Goal: Information Seeking & Learning: Learn about a topic

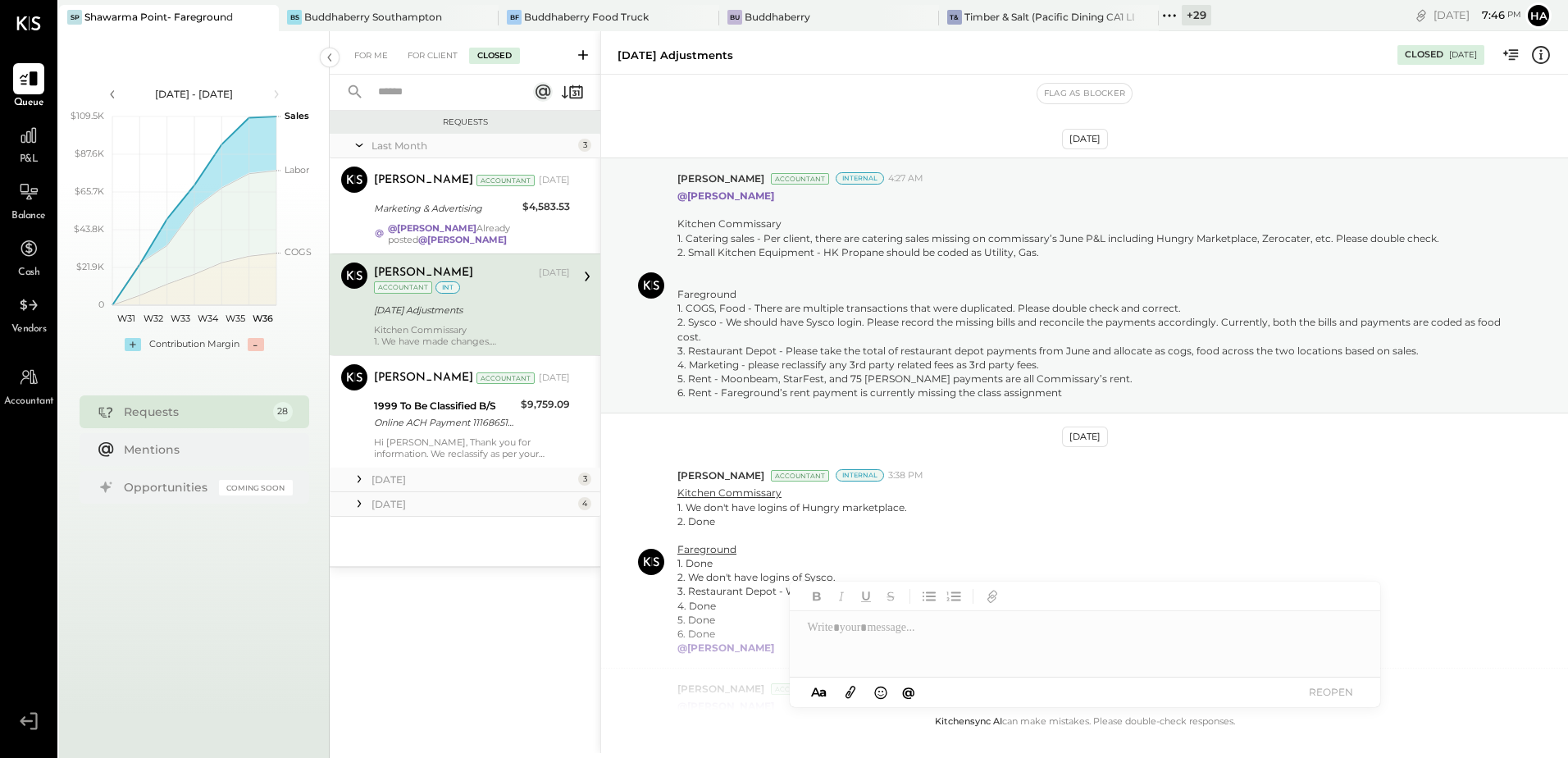
scroll to position [407, 0]
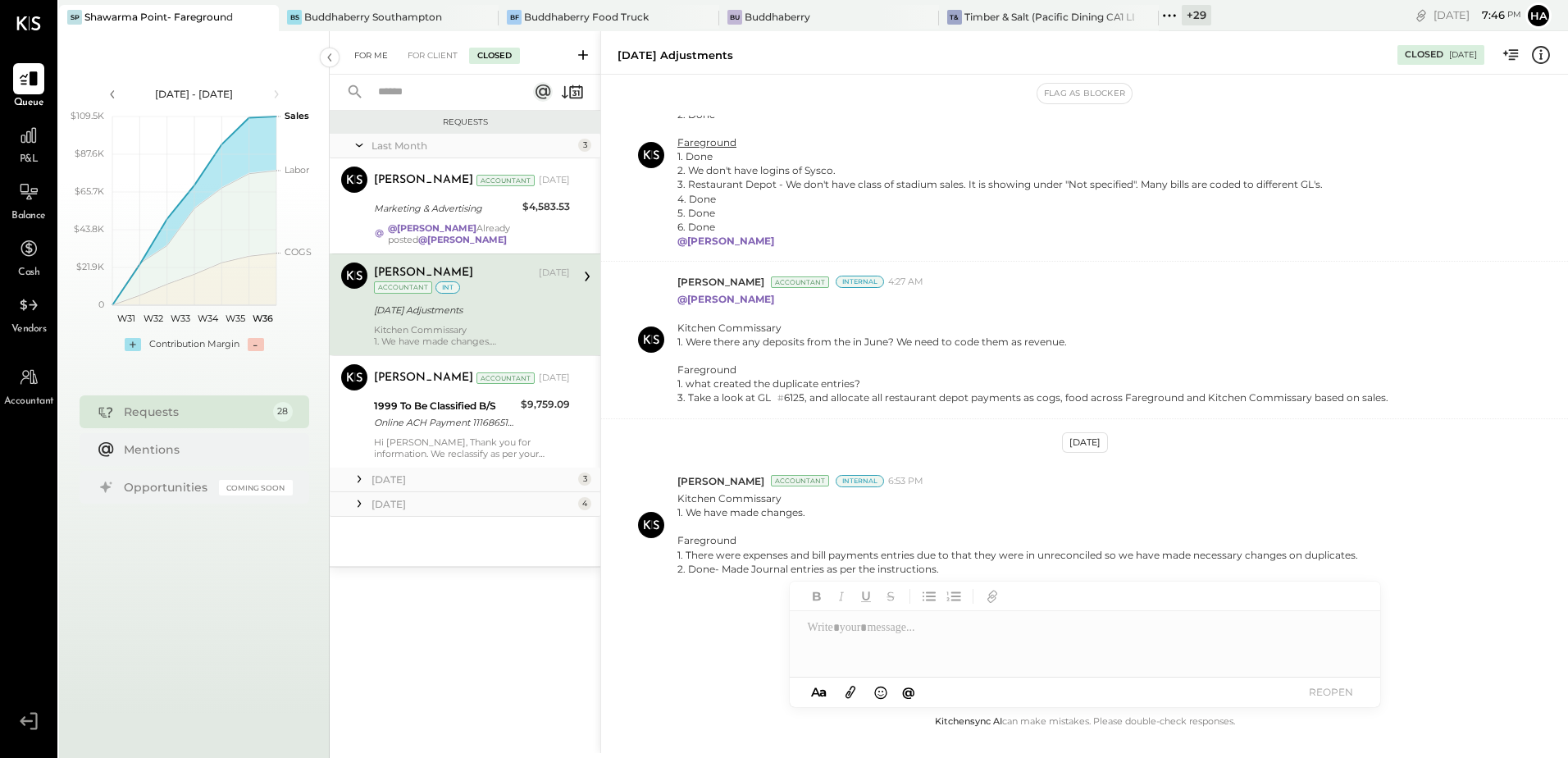
click at [379, 57] on div "For Me" at bounding box center [371, 55] width 50 height 16
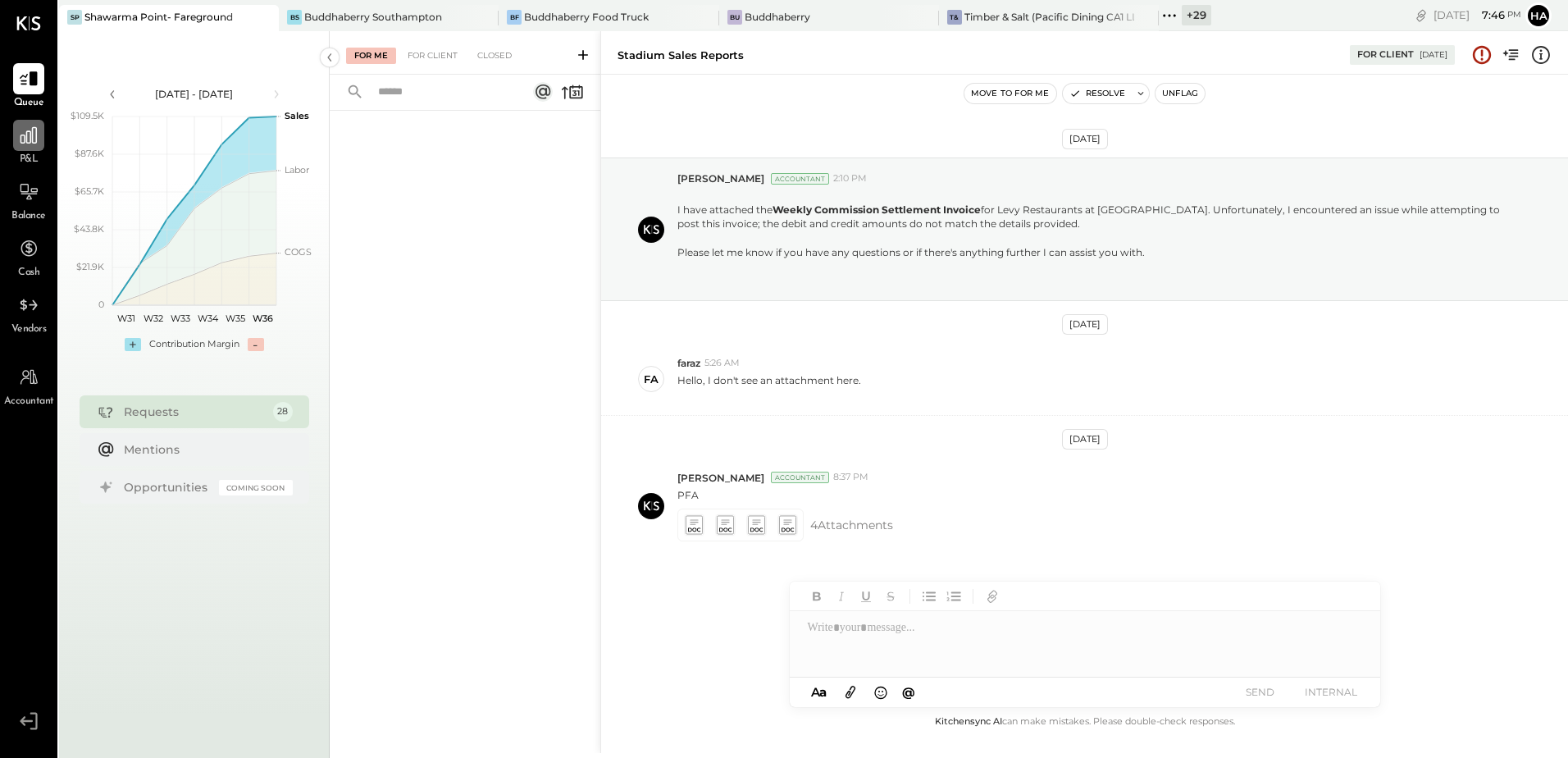
click at [26, 133] on icon at bounding box center [28, 135] width 16 height 16
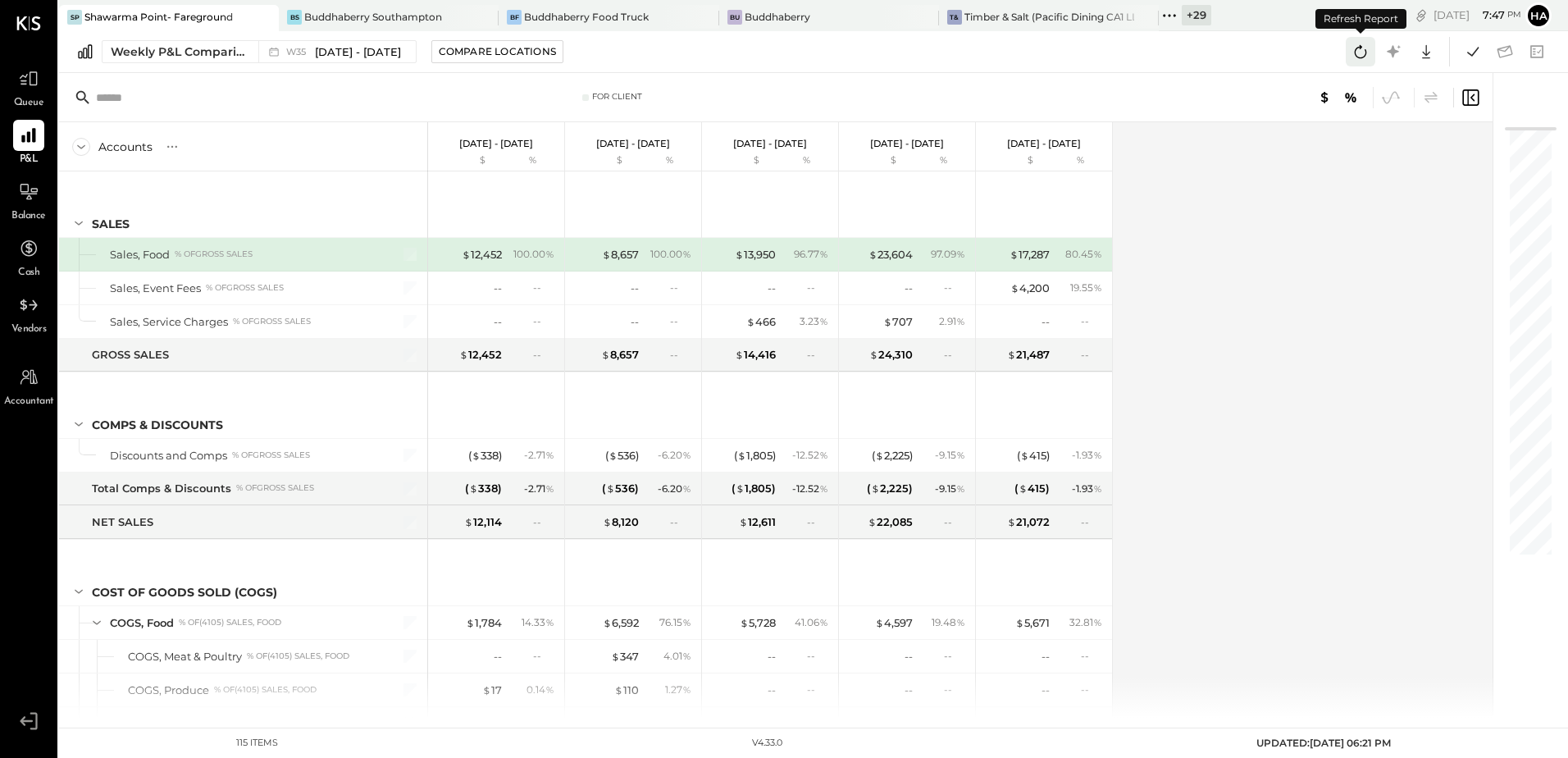
click at [1363, 51] on icon at bounding box center [1360, 51] width 21 height 21
click at [1364, 48] on icon at bounding box center [1360, 51] width 21 height 21
click at [1469, 54] on icon at bounding box center [1473, 51] width 11 height 9
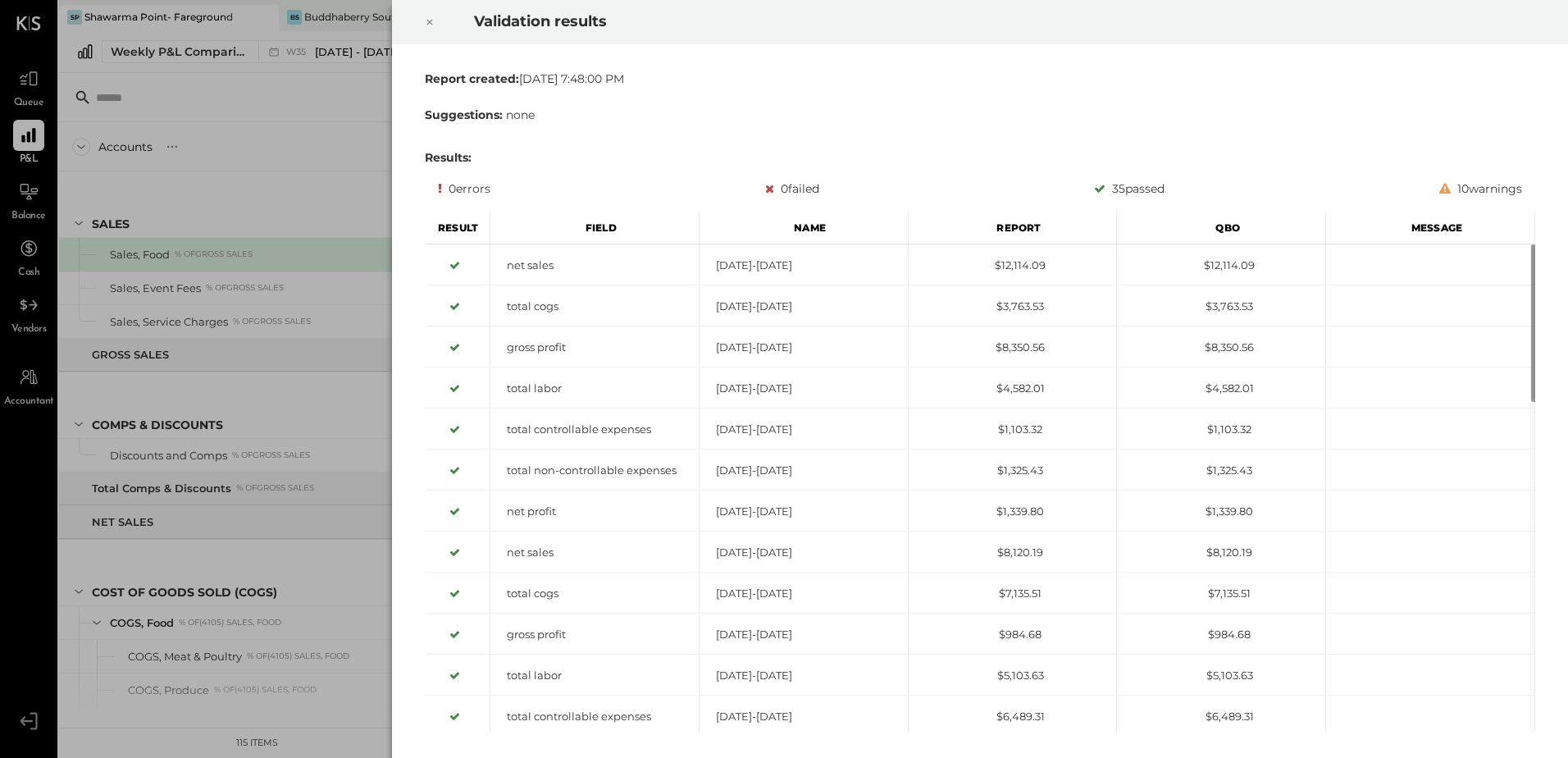
click at [437, 20] on div at bounding box center [430, 22] width 36 height 46
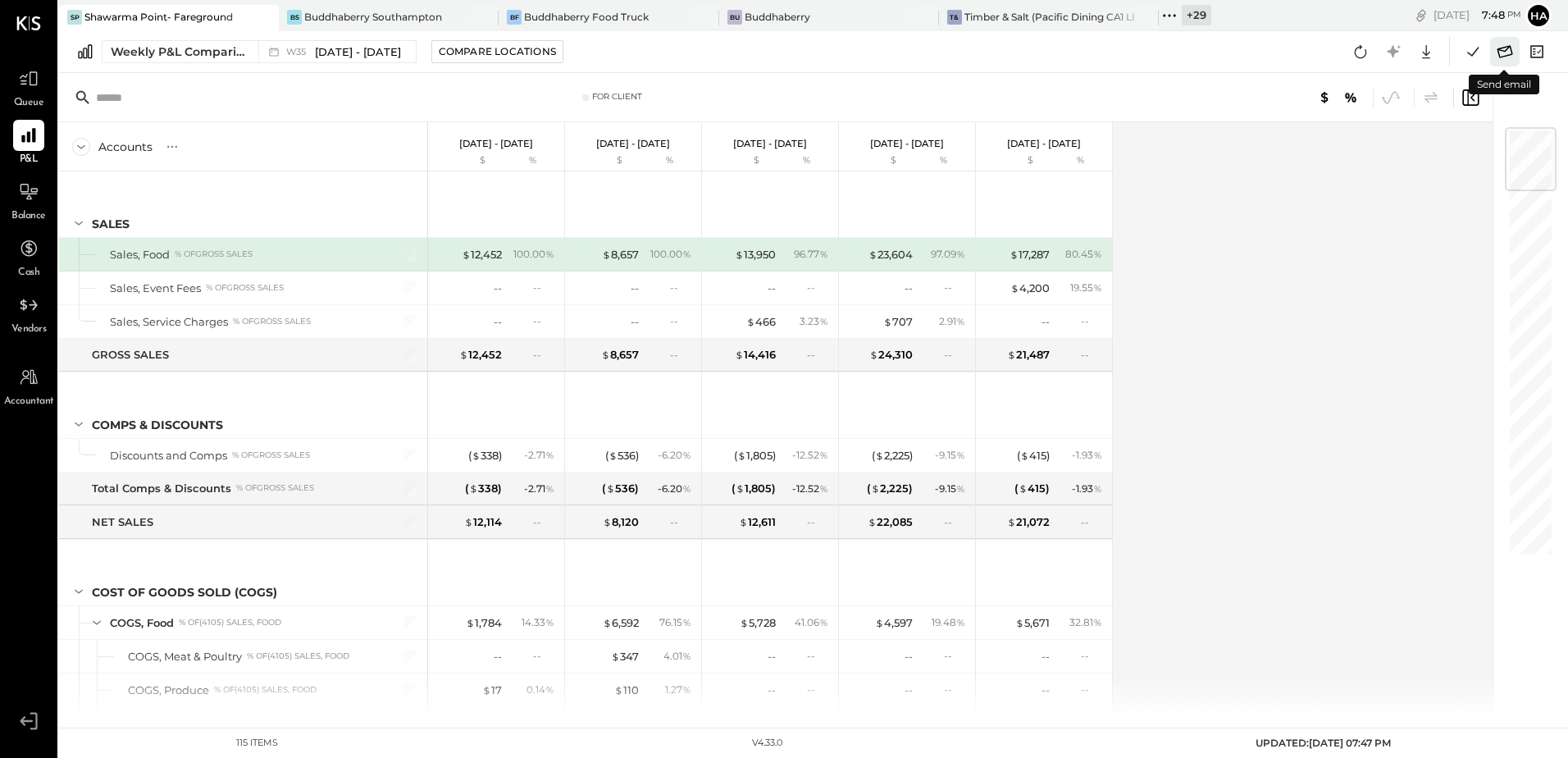
click at [1508, 49] on icon at bounding box center [1506, 51] width 15 height 12
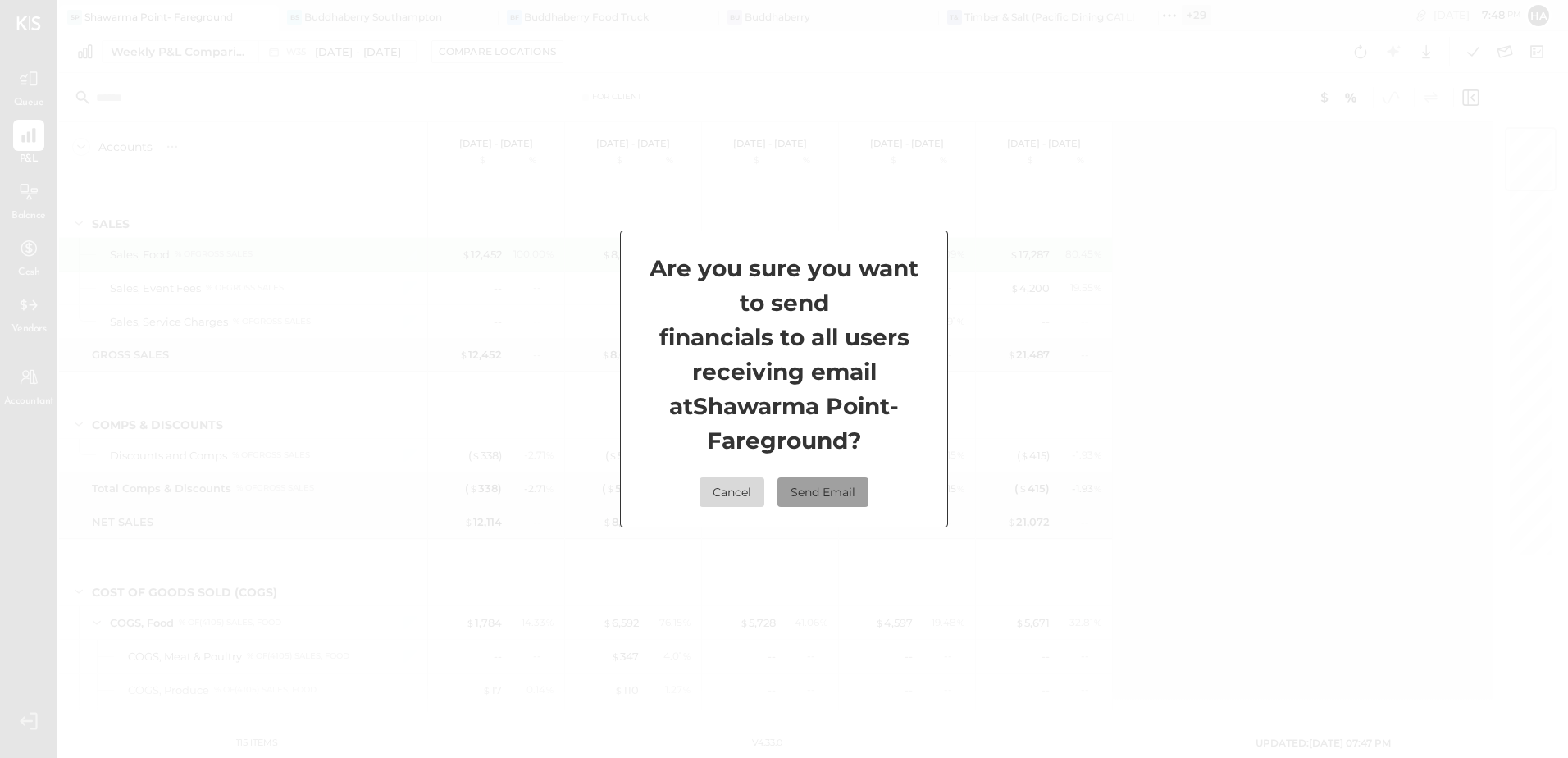
click at [827, 497] on button "Send Email" at bounding box center [822, 492] width 91 height 30
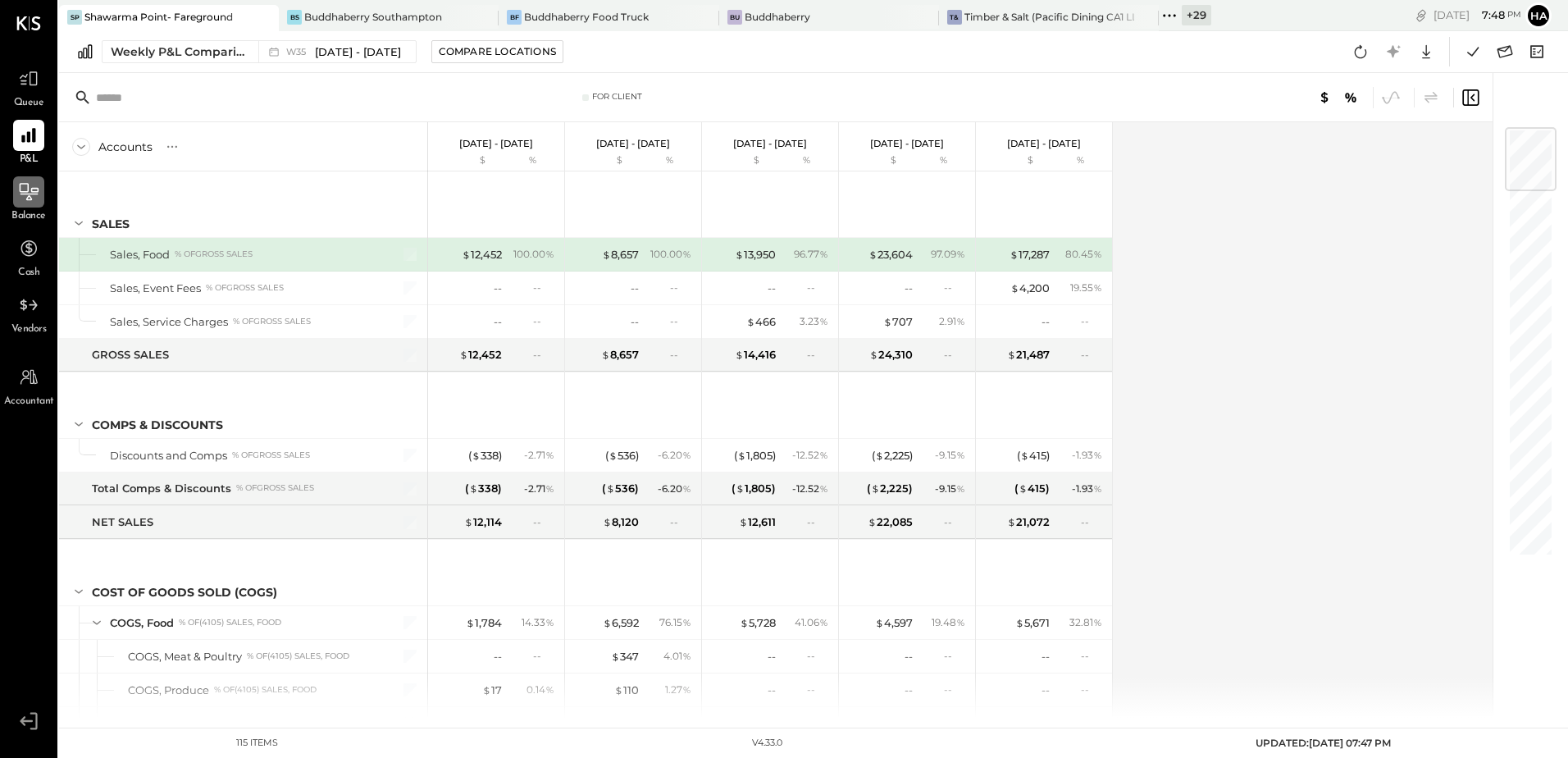
click at [29, 198] on icon at bounding box center [28, 192] width 21 height 21
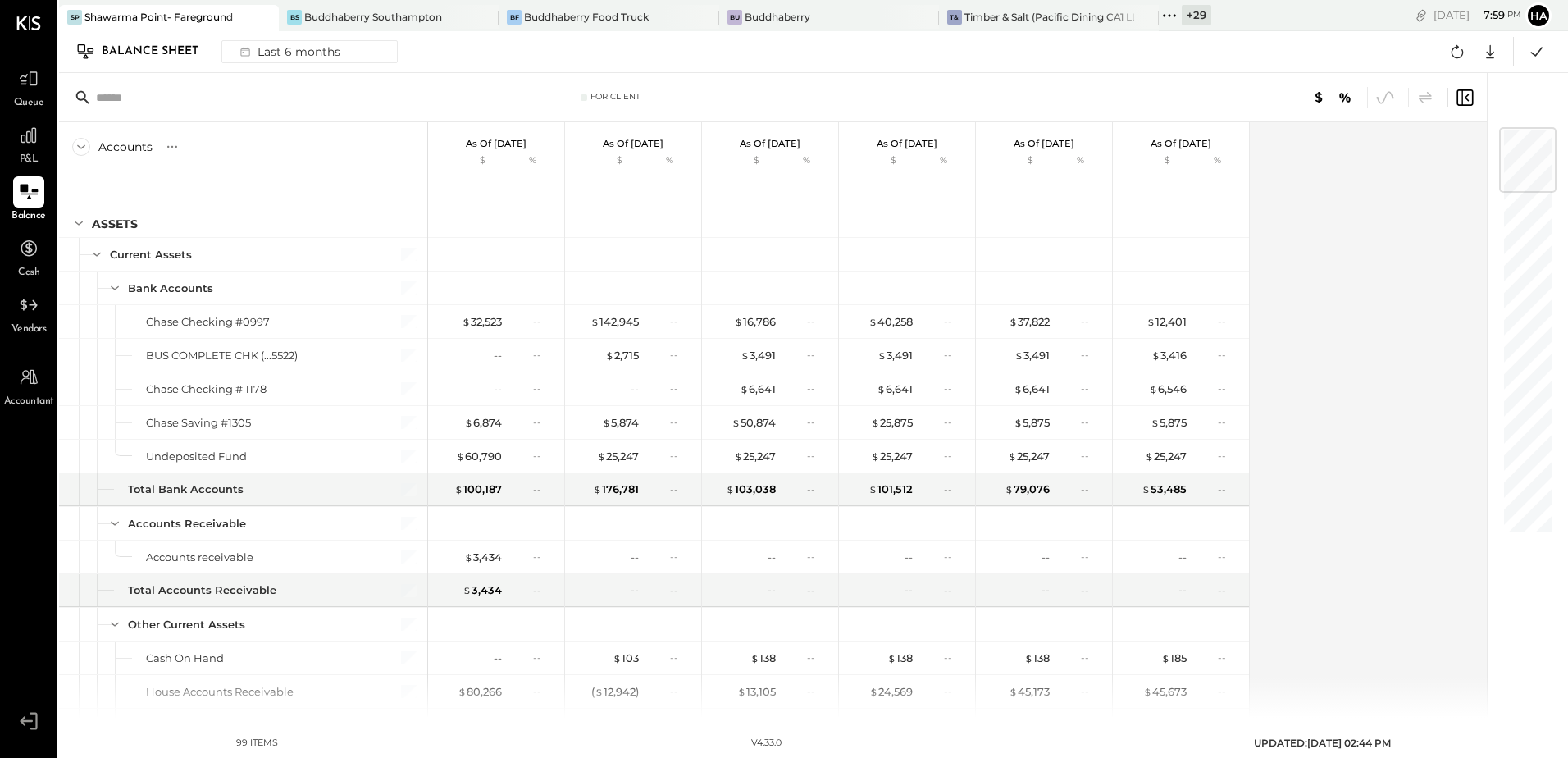
click at [1182, 16] on div "+ 29" at bounding box center [1197, 15] width 30 height 20
click at [1415, 589] on div "Accounts S GL As of Mar 31st 2025 $ % As of Apr 30th 2025 $ % As of May 31st 20…" at bounding box center [774, 421] width 1431 height 596
